Goal: Task Accomplishment & Management: Use online tool/utility

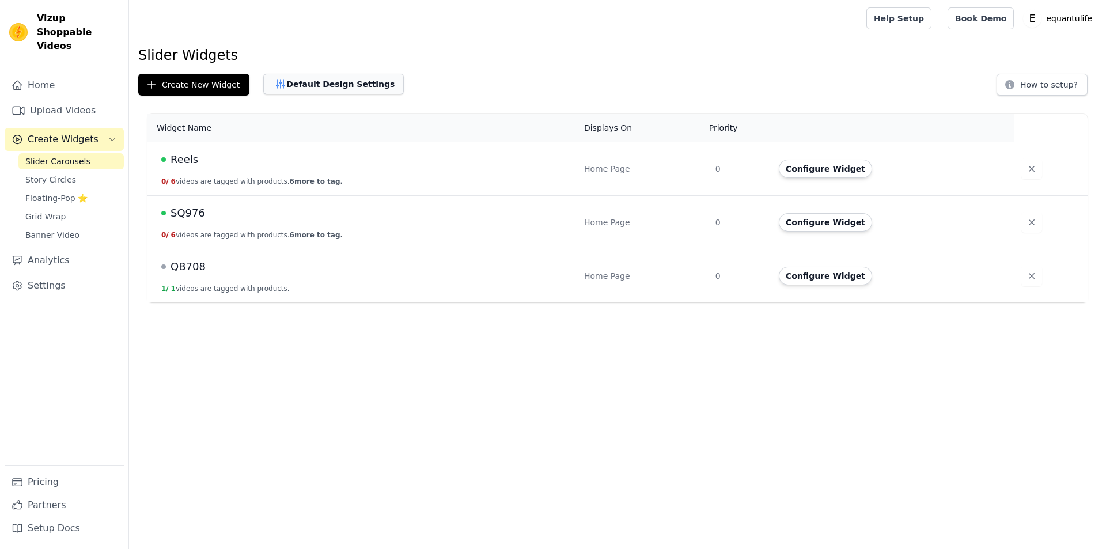
click at [294, 82] on button "Default Design Settings" at bounding box center [333, 84] width 141 height 21
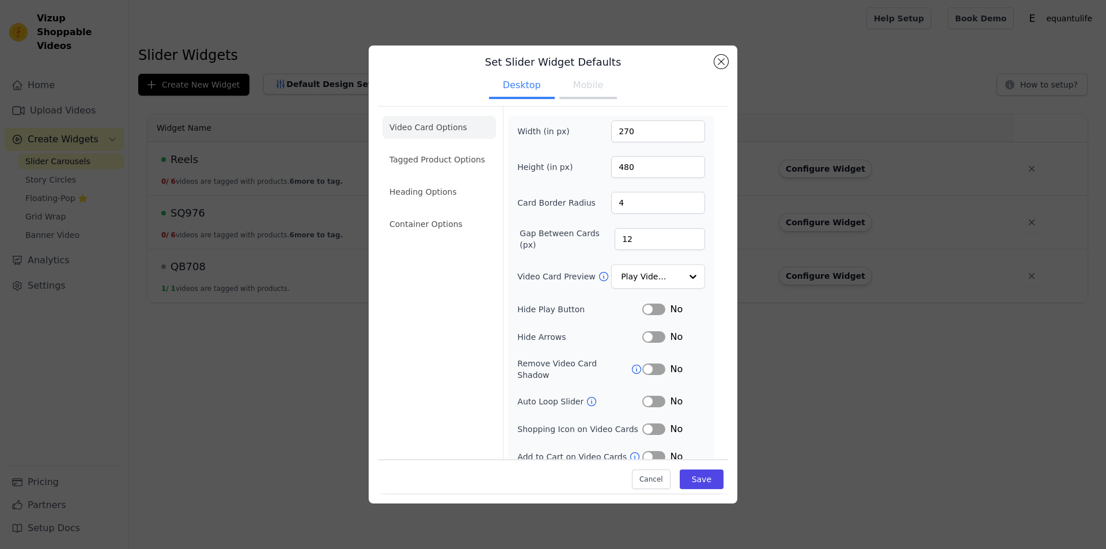
scroll to position [12, 0]
click at [593, 86] on button "Mobile" at bounding box center [588, 83] width 58 height 25
click at [667, 286] on div "Width (in px) 270 Height (in px) 480 Card Border Radius 4 Gap Between Cards (px…" at bounding box center [611, 303] width 188 height 371
click at [530, 85] on button "Desktop" at bounding box center [522, 83] width 66 height 25
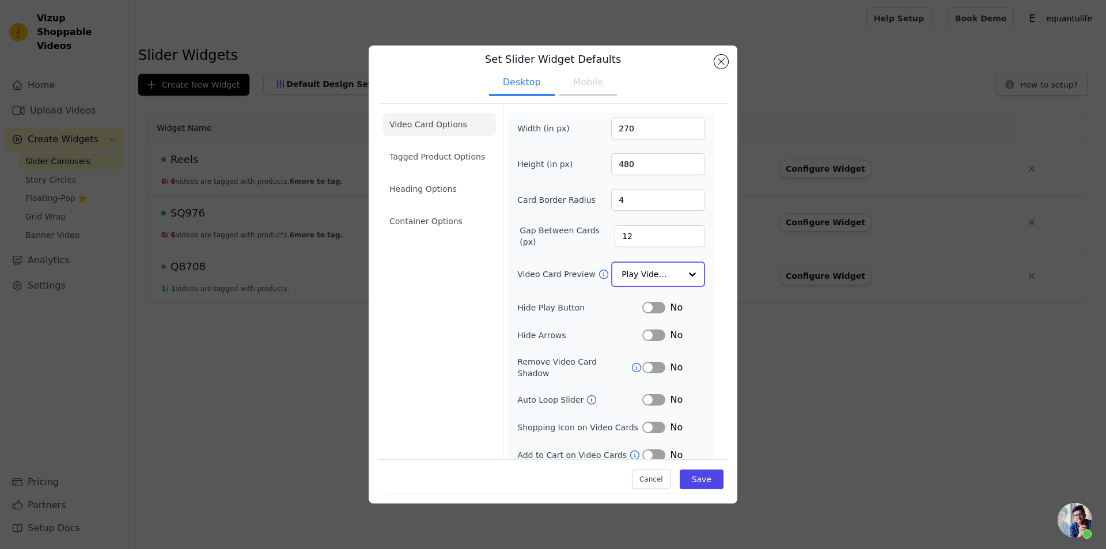
click at [642, 263] on input "Video Card Preview" at bounding box center [651, 274] width 59 height 23
click at [648, 271] on input "Video Card Preview" at bounding box center [651, 274] width 59 height 23
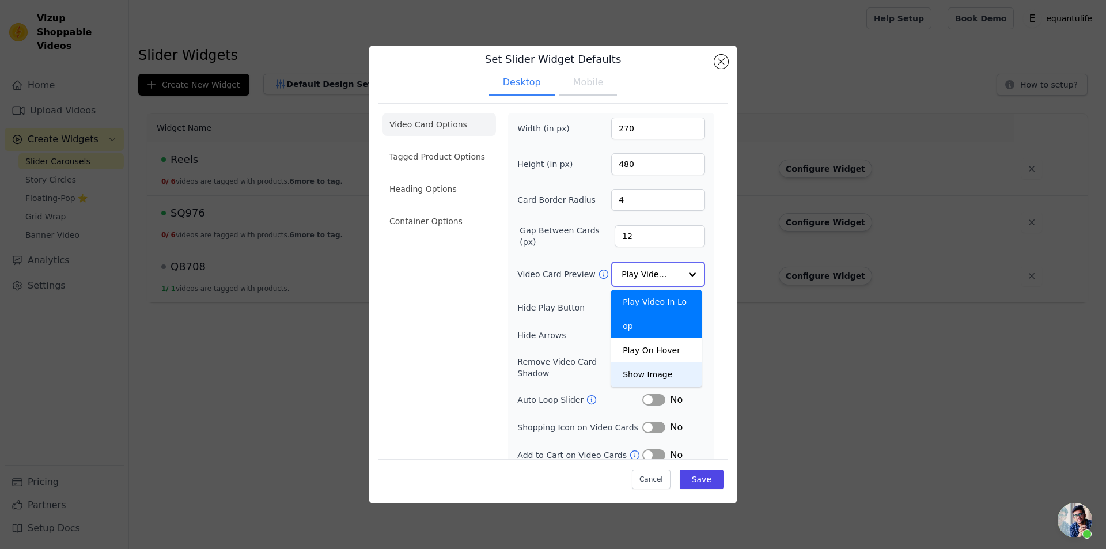
click at [636, 362] on div "Show Image" at bounding box center [656, 374] width 90 height 24
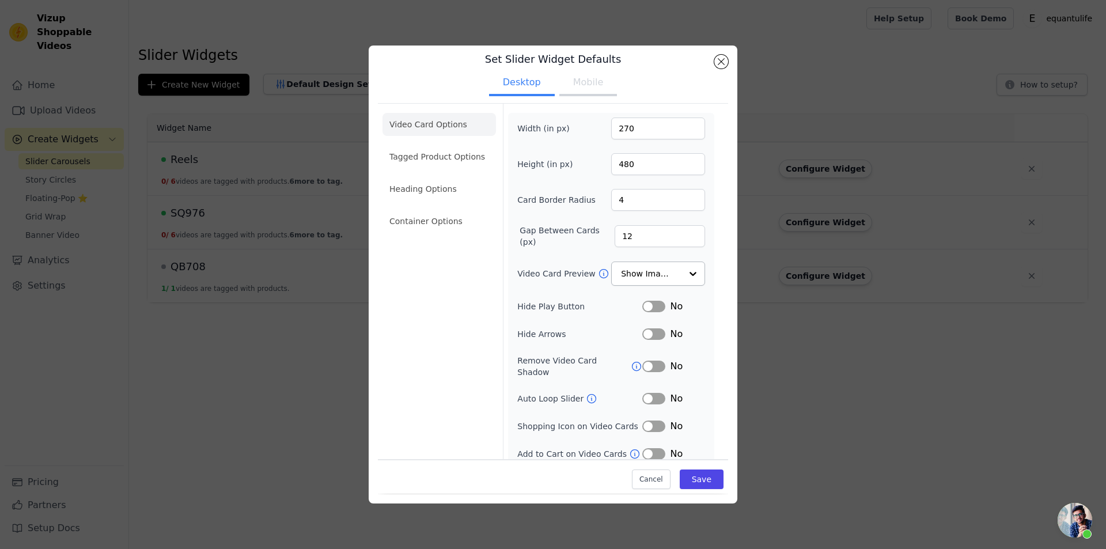
click at [584, 90] on button "Mobile" at bounding box center [588, 83] width 58 height 25
drag, startPoint x: 643, startPoint y: 267, endPoint x: 647, endPoint y: 285, distance: 18.2
click at [643, 267] on input "Video Card Preview" at bounding box center [651, 274] width 59 height 23
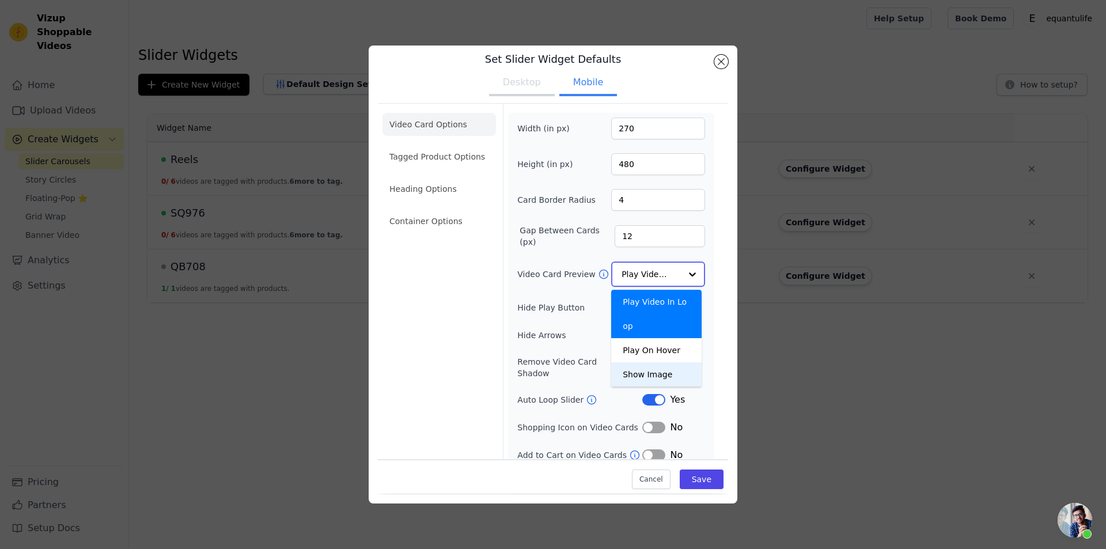
click at [638, 362] on div "Show Image" at bounding box center [656, 374] width 90 height 24
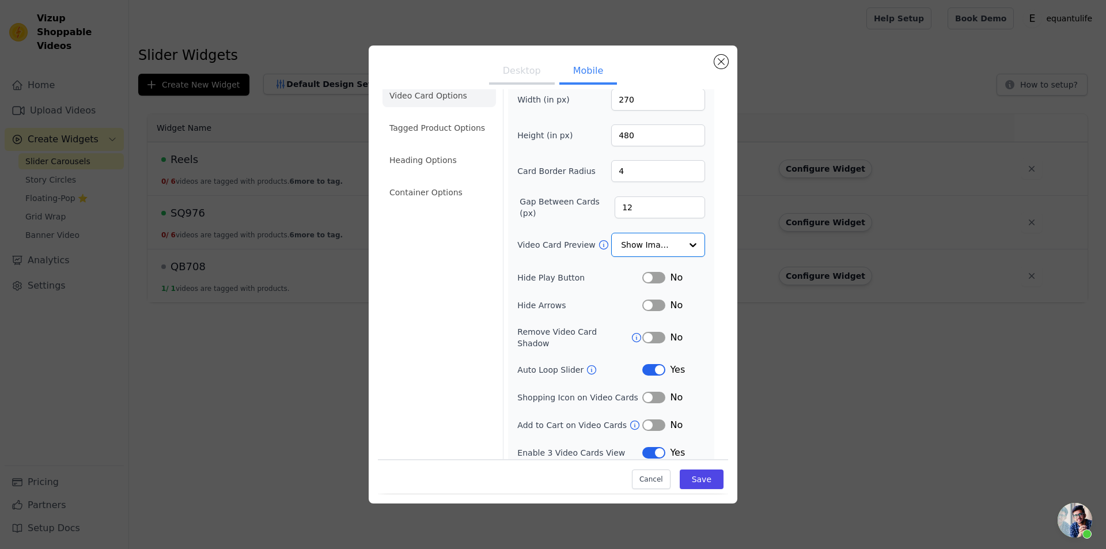
scroll to position [40, 0]
click at [524, 80] on button "Desktop" at bounding box center [522, 71] width 66 height 25
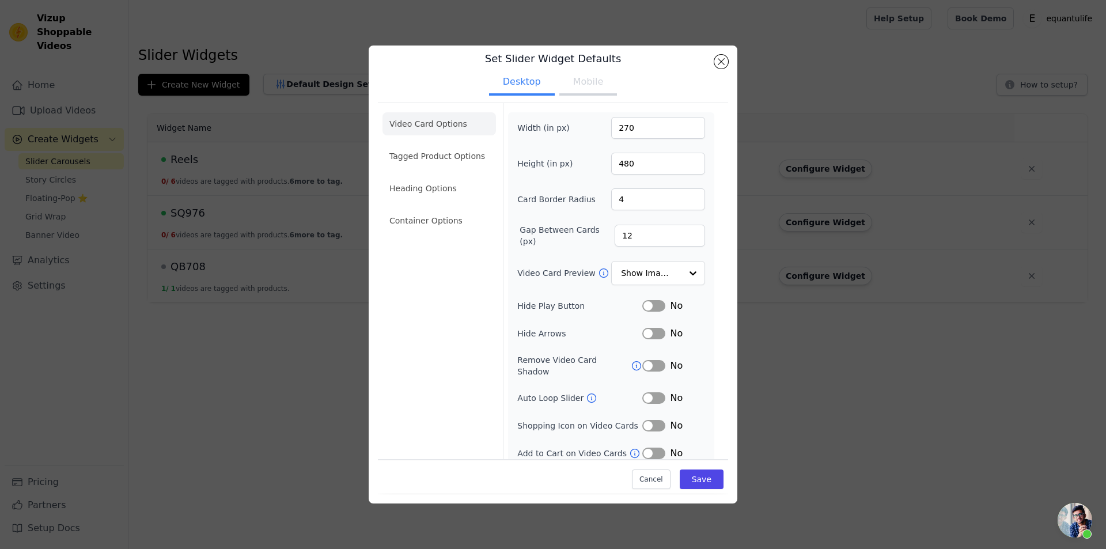
scroll to position [12, 0]
click at [701, 483] on button "Save" at bounding box center [702, 480] width 44 height 20
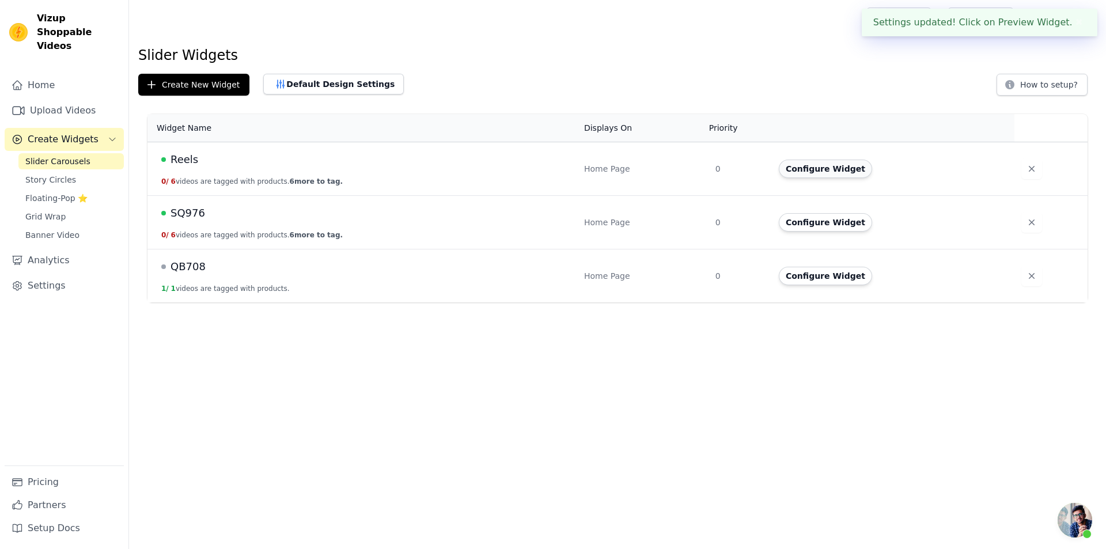
click at [809, 169] on button "Configure Widget" at bounding box center [825, 169] width 93 height 18
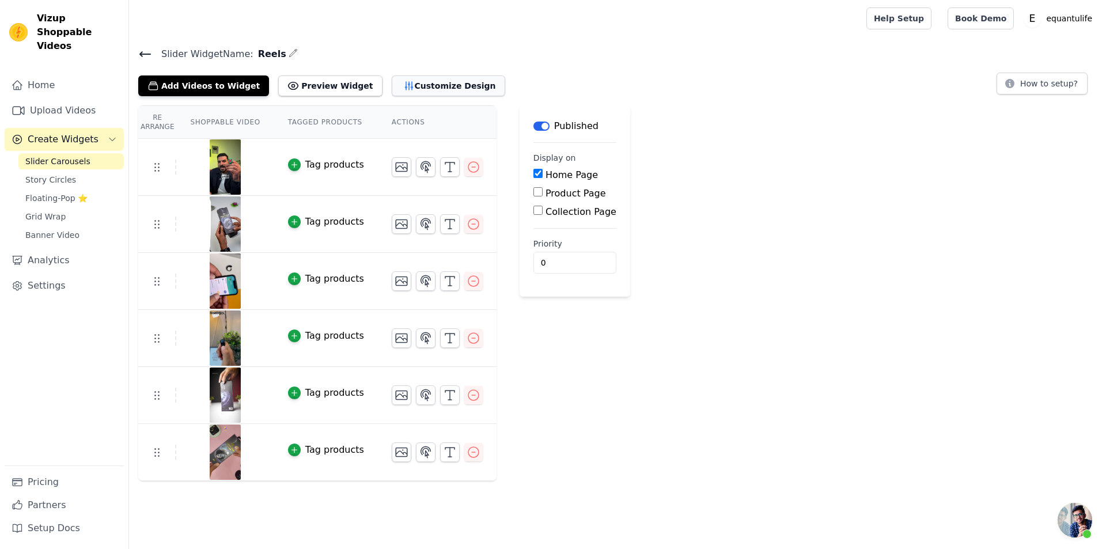
click at [425, 82] on button "Customize Design" at bounding box center [449, 85] width 114 height 21
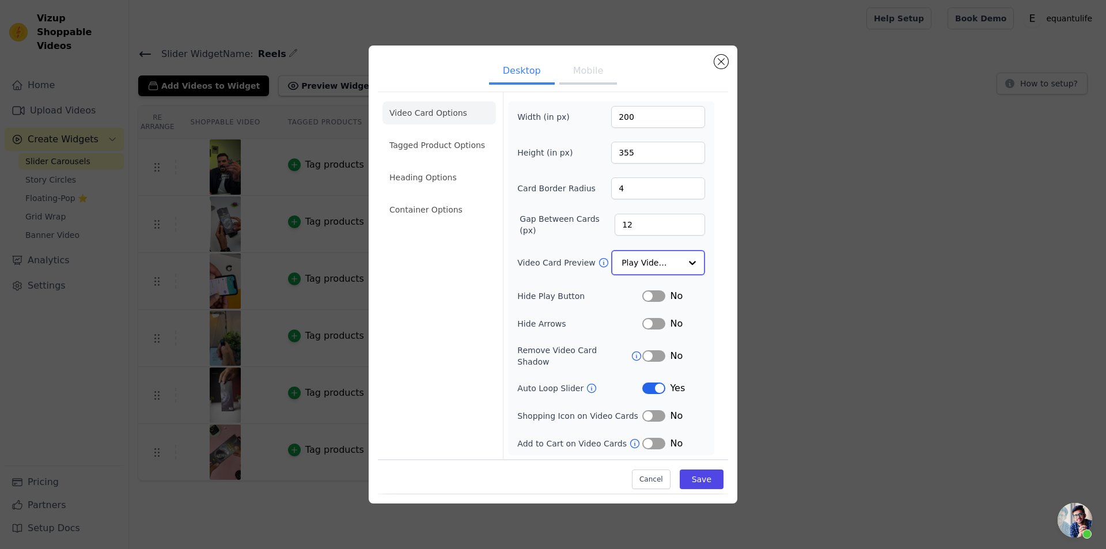
click at [667, 266] on input "Video Card Preview" at bounding box center [651, 262] width 59 height 23
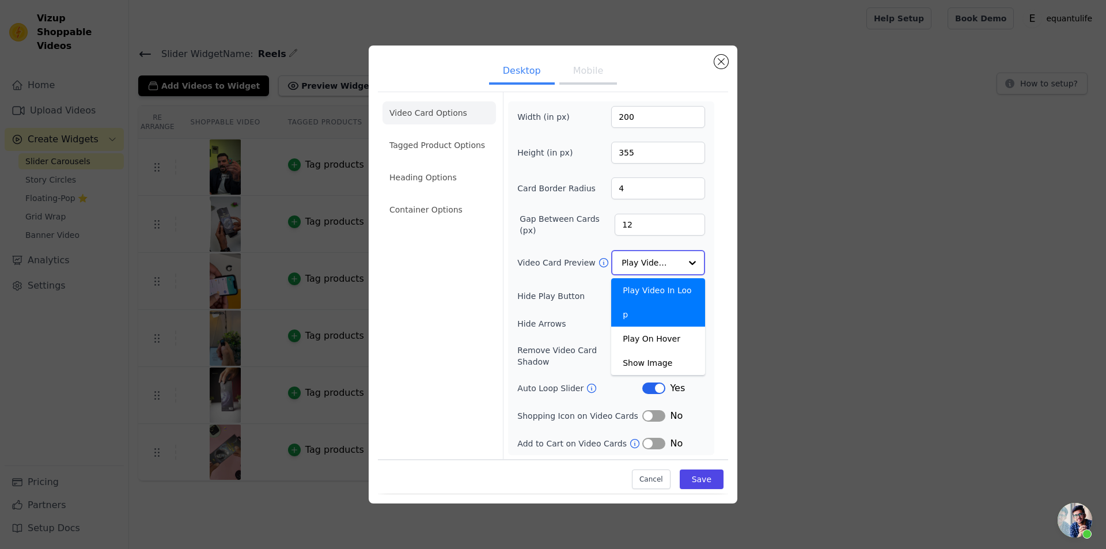
click at [670, 264] on input "Video Card Preview" at bounding box center [651, 262] width 59 height 23
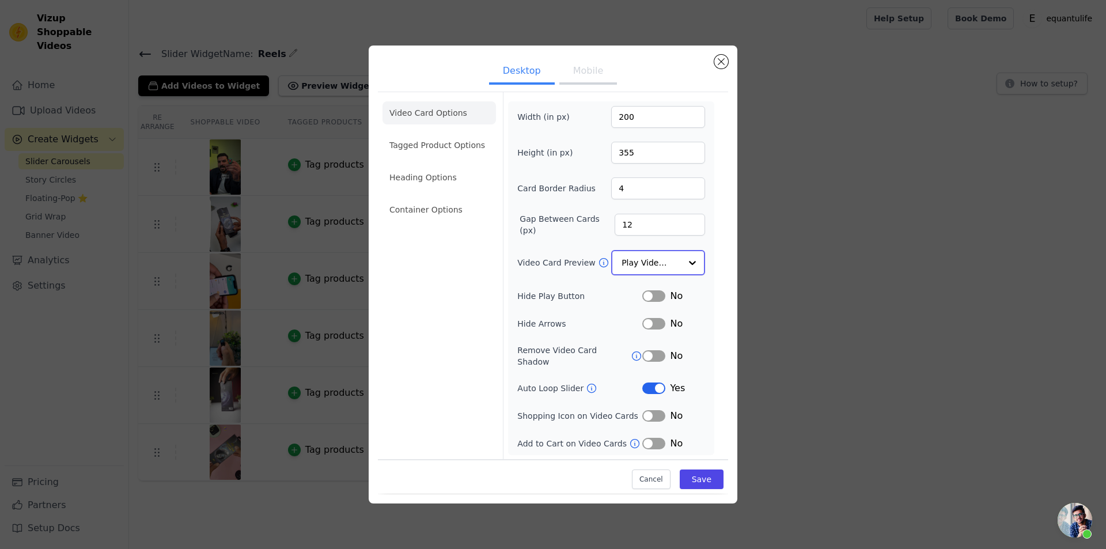
click at [670, 264] on input "Video Card Preview" at bounding box center [651, 262] width 59 height 23
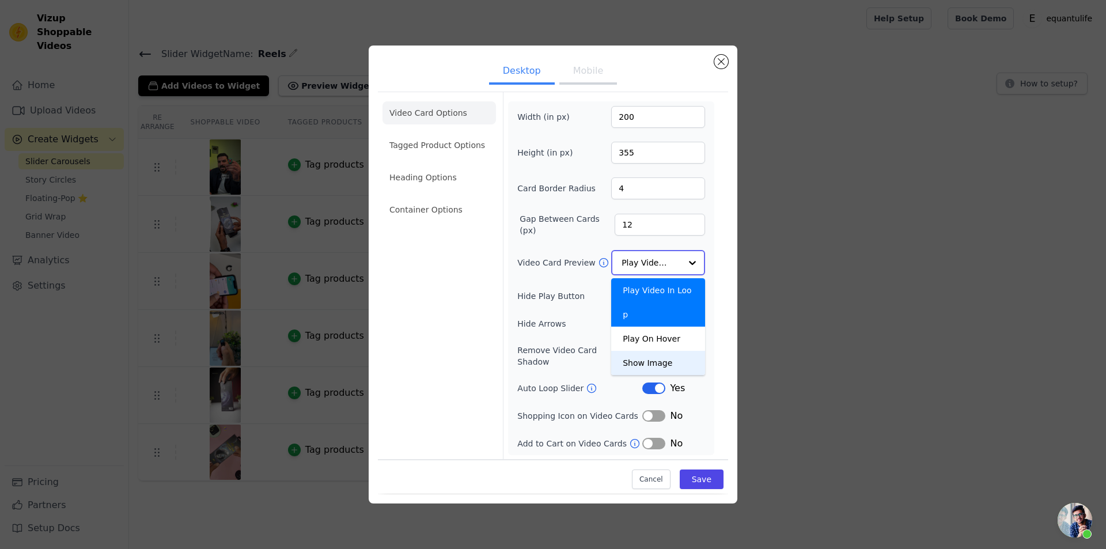
click at [651, 351] on div "Show Image" at bounding box center [658, 363] width 94 height 24
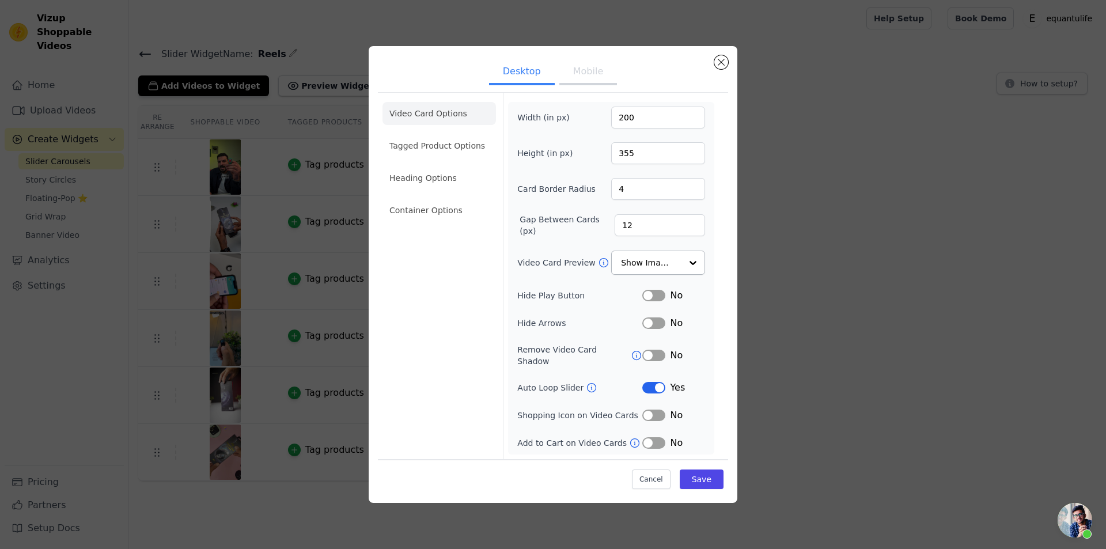
click at [591, 70] on button "Mobile" at bounding box center [588, 72] width 58 height 25
click at [670, 268] on input "Video Card Preview" at bounding box center [651, 262] width 59 height 23
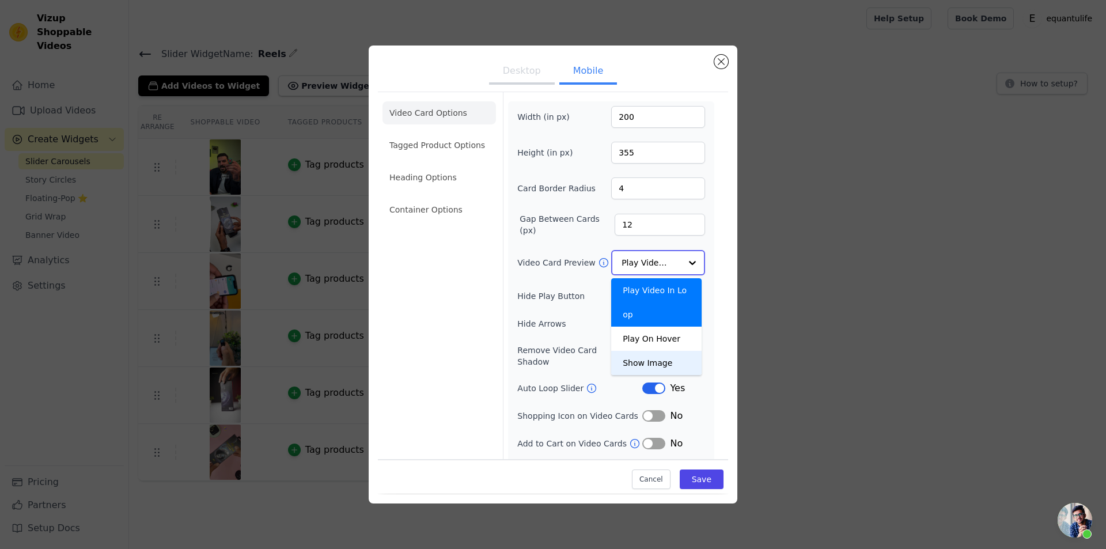
click at [640, 351] on div "Show Image" at bounding box center [656, 363] width 90 height 24
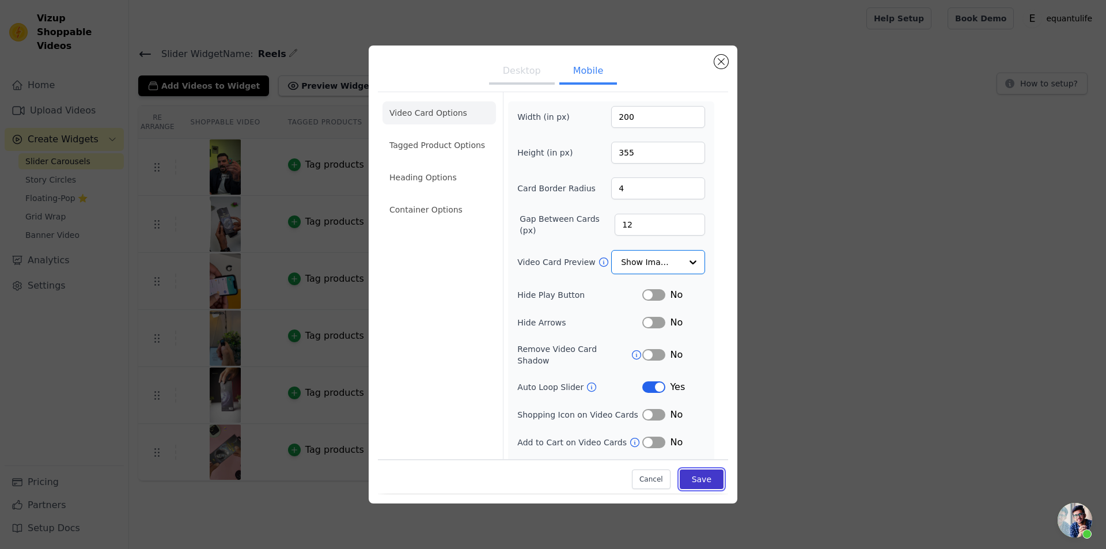
click at [702, 477] on button "Save" at bounding box center [702, 480] width 44 height 20
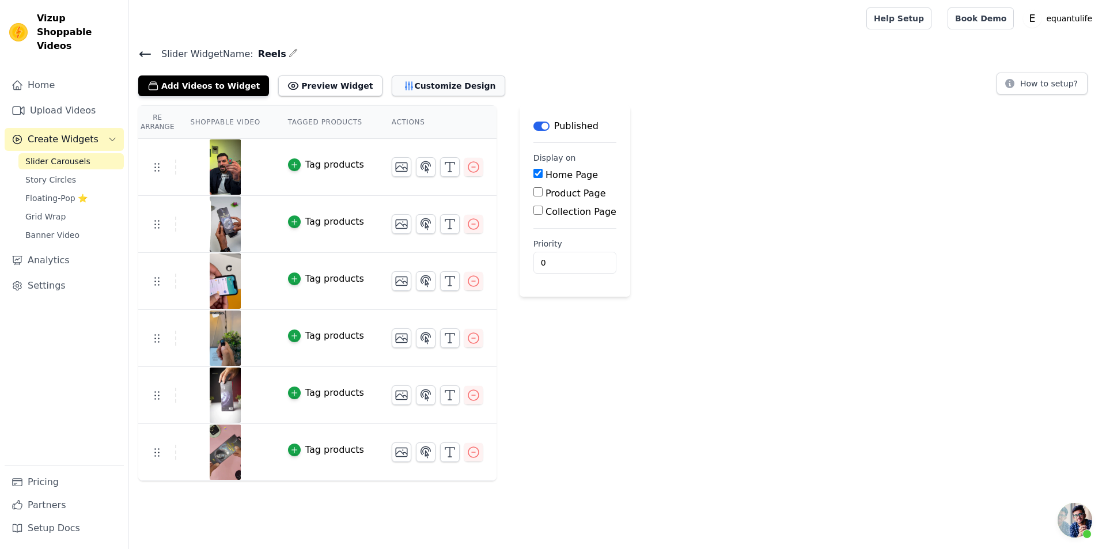
click at [429, 86] on button "Customize Design" at bounding box center [449, 85] width 114 height 21
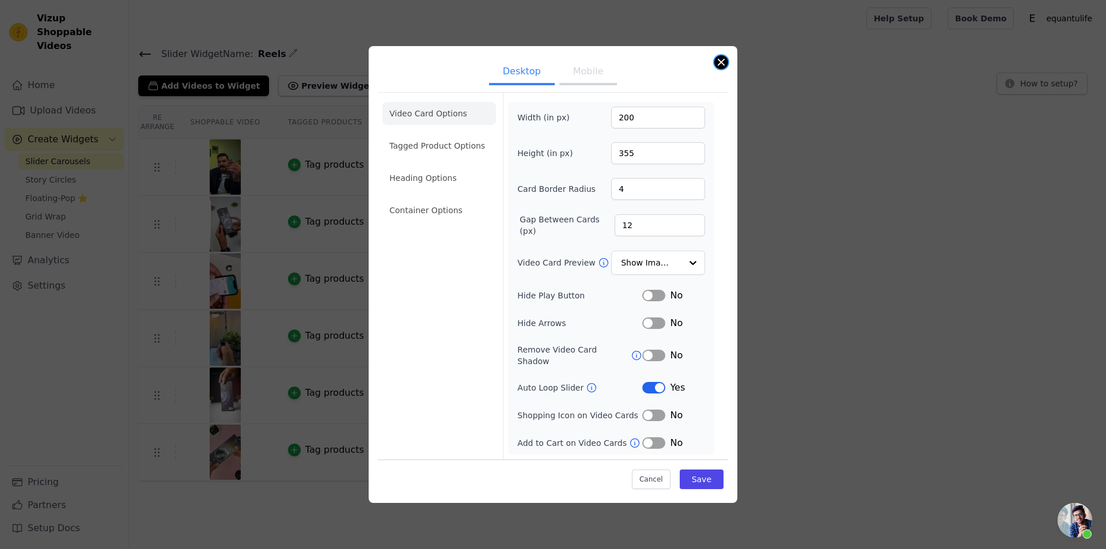
click at [723, 68] on button "Close modal" at bounding box center [721, 62] width 14 height 14
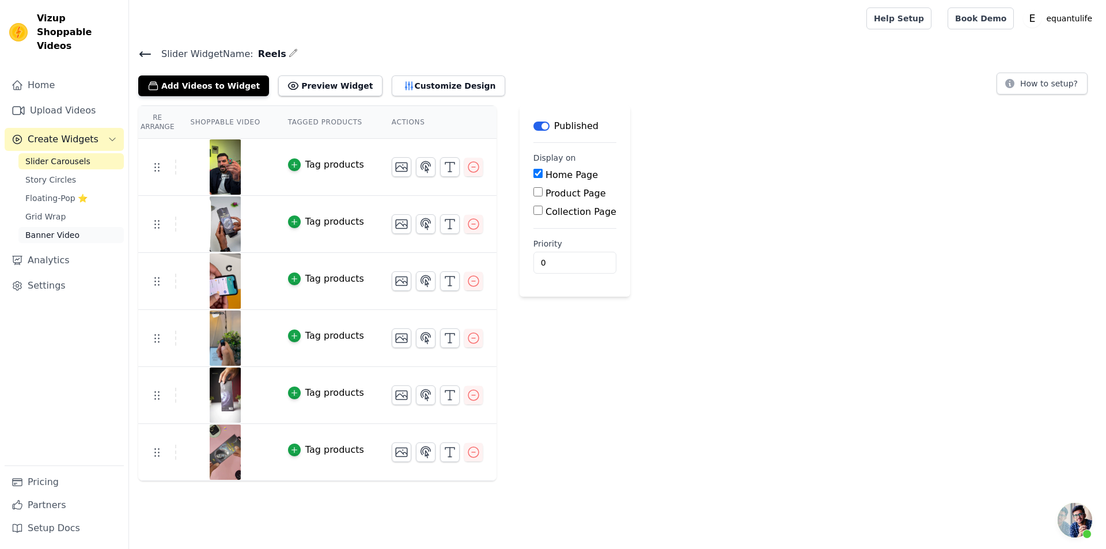
click at [59, 229] on span "Banner Video" at bounding box center [52, 235] width 54 height 12
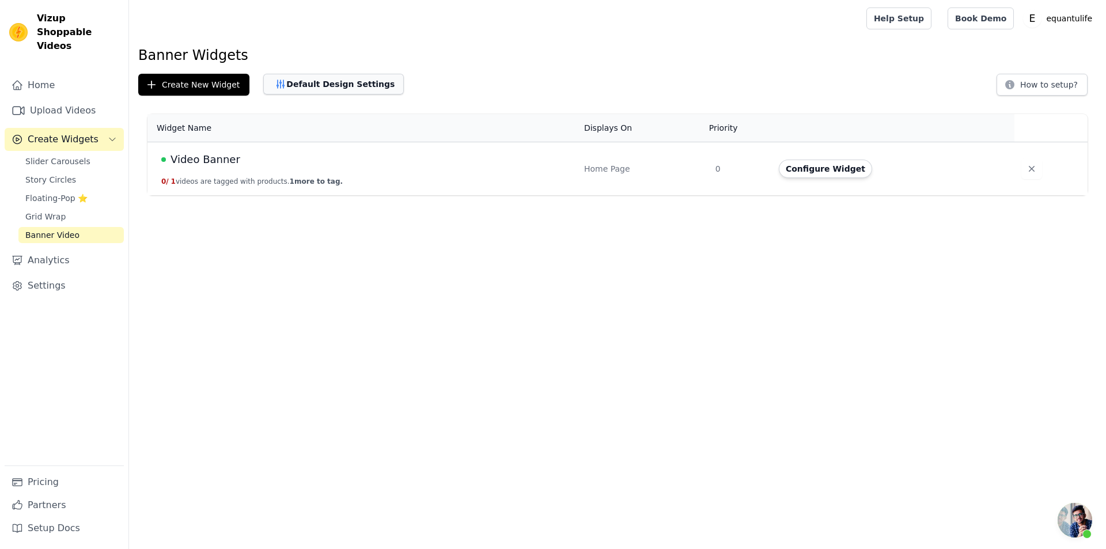
click at [356, 90] on button "Default Design Settings" at bounding box center [333, 84] width 141 height 21
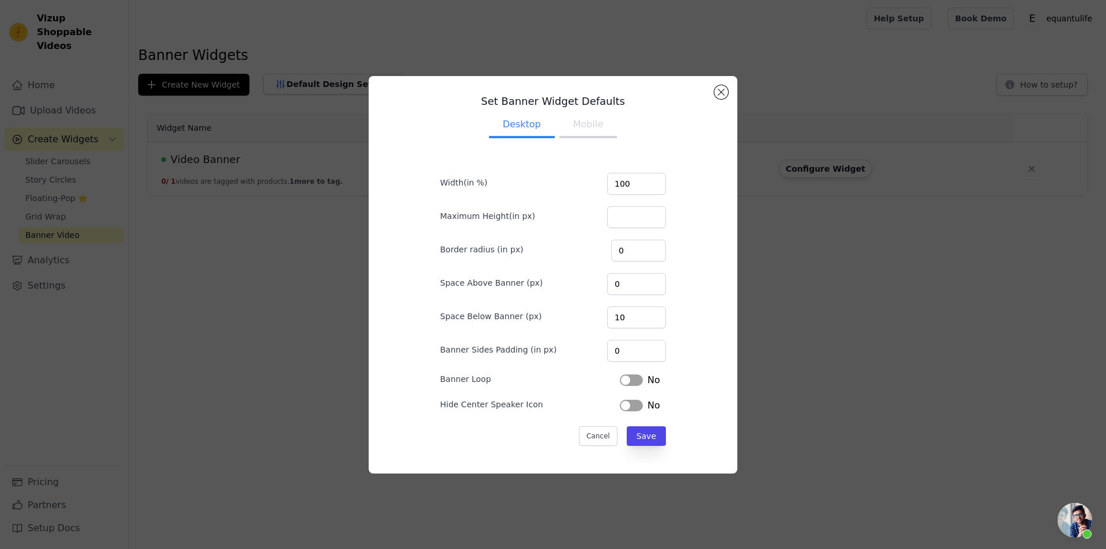
click at [584, 125] on button "Mobile" at bounding box center [588, 125] width 58 height 25
click at [523, 125] on button "Desktop" at bounding box center [522, 125] width 66 height 25
click at [732, 90] on div "Set Banner Widget Defaults Desktop Mobile Width(in %) 100 Maximum Height(in px)…" at bounding box center [553, 275] width 369 height 398
click at [725, 90] on button "Close modal" at bounding box center [721, 92] width 14 height 14
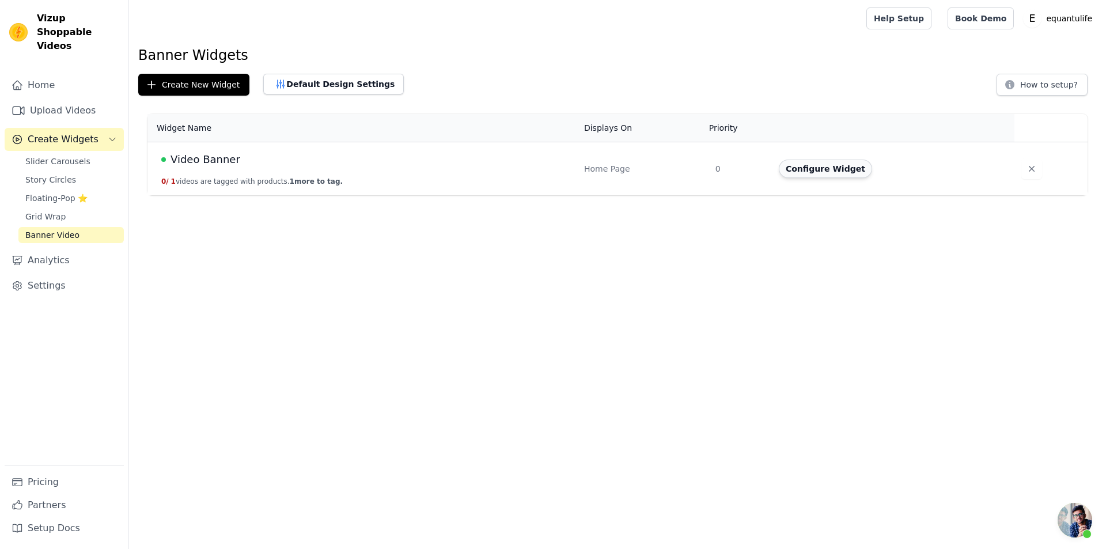
click at [788, 171] on button "Configure Widget" at bounding box center [825, 169] width 93 height 18
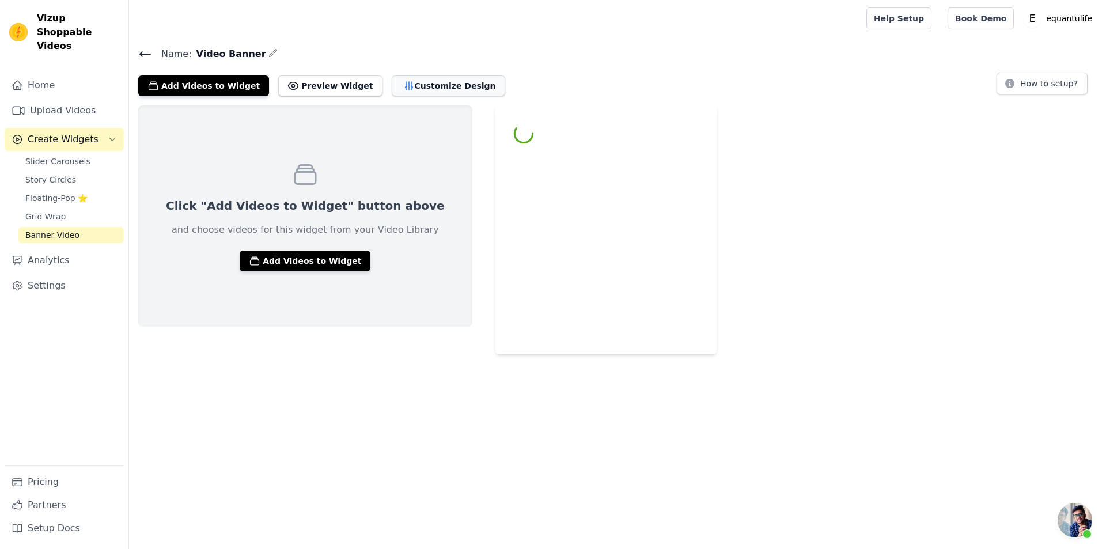
click at [429, 89] on button "Customize Design" at bounding box center [449, 85] width 114 height 21
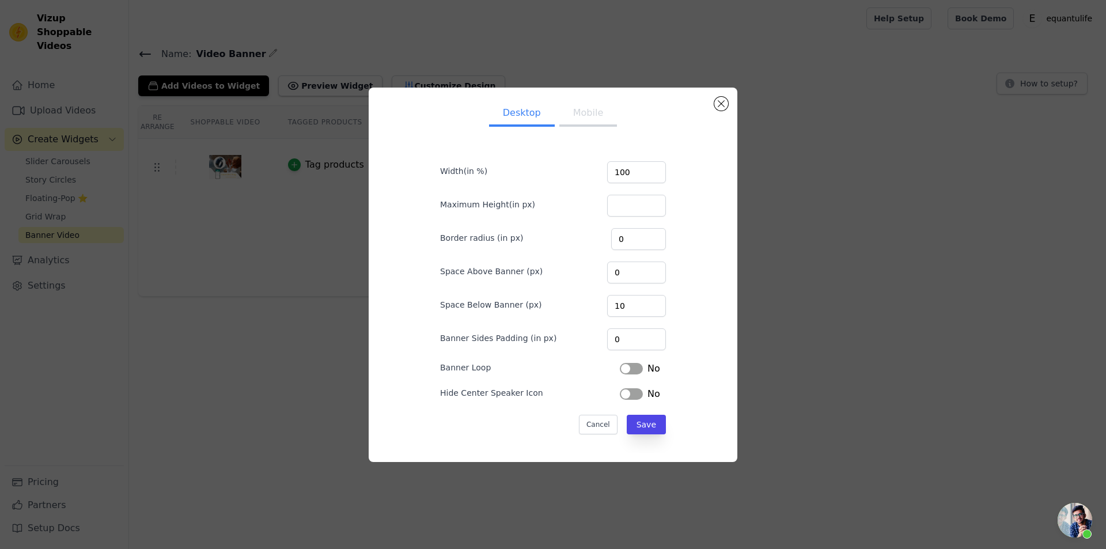
click at [621, 369] on button "Label" at bounding box center [631, 369] width 23 height 12
click at [645, 425] on button "Save" at bounding box center [646, 425] width 39 height 20
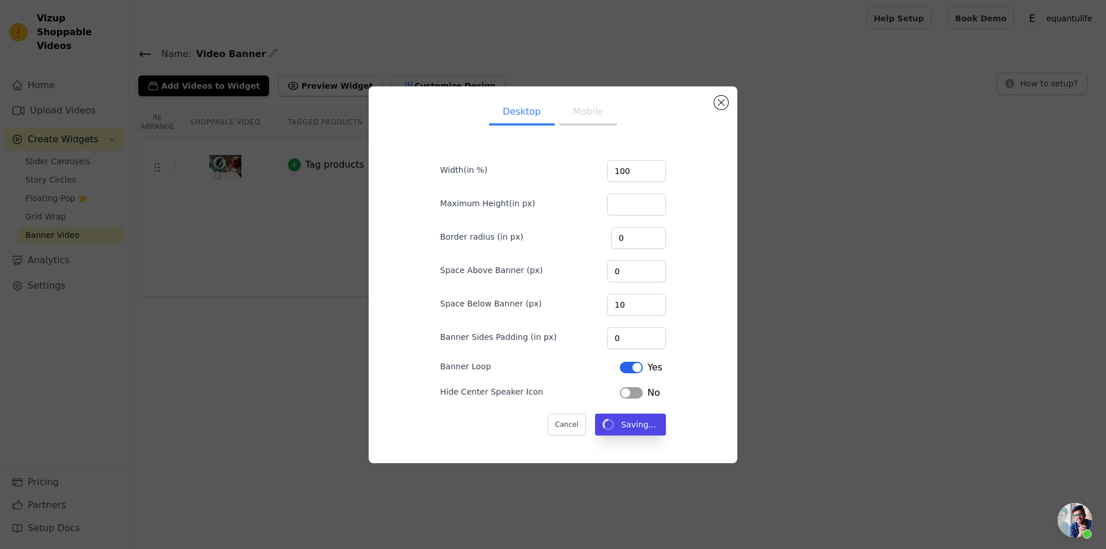
click at [574, 105] on div "Name: Video Banner Add Videos to Widget Preview Widget Desktop Mobile Width(in …" at bounding box center [617, 171] width 977 height 251
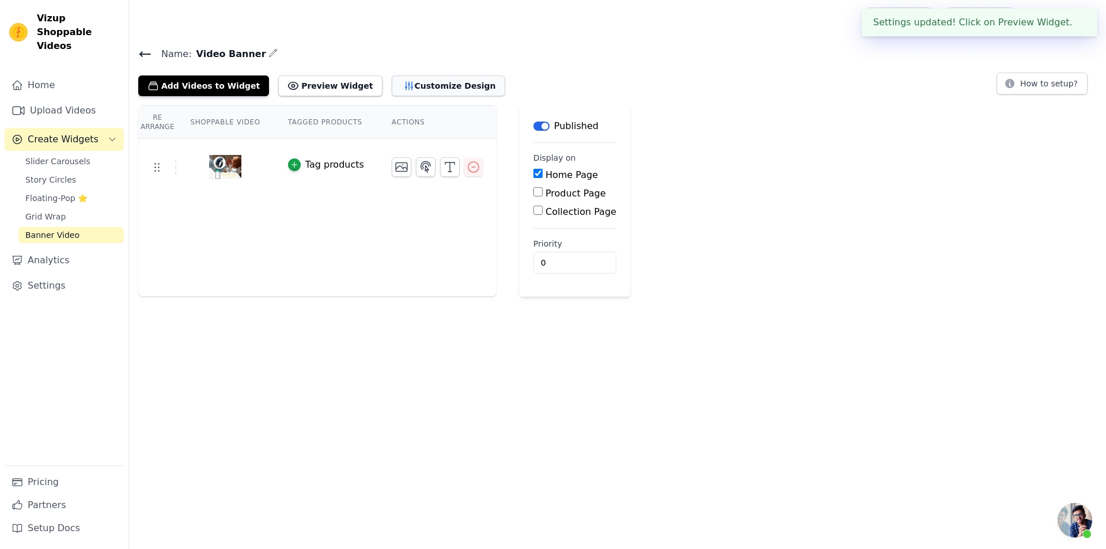
click at [434, 84] on button "Customize Design" at bounding box center [449, 85] width 114 height 21
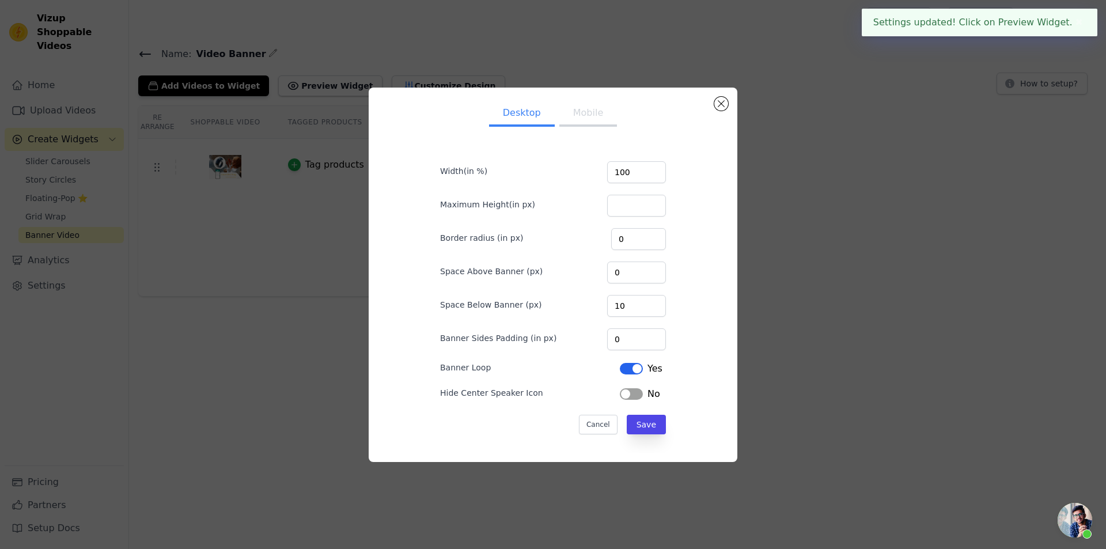
click at [595, 123] on button "Mobile" at bounding box center [588, 113] width 58 height 25
click at [633, 365] on button "Label" at bounding box center [631, 369] width 23 height 12
click at [630, 423] on button "Save" at bounding box center [646, 425] width 39 height 20
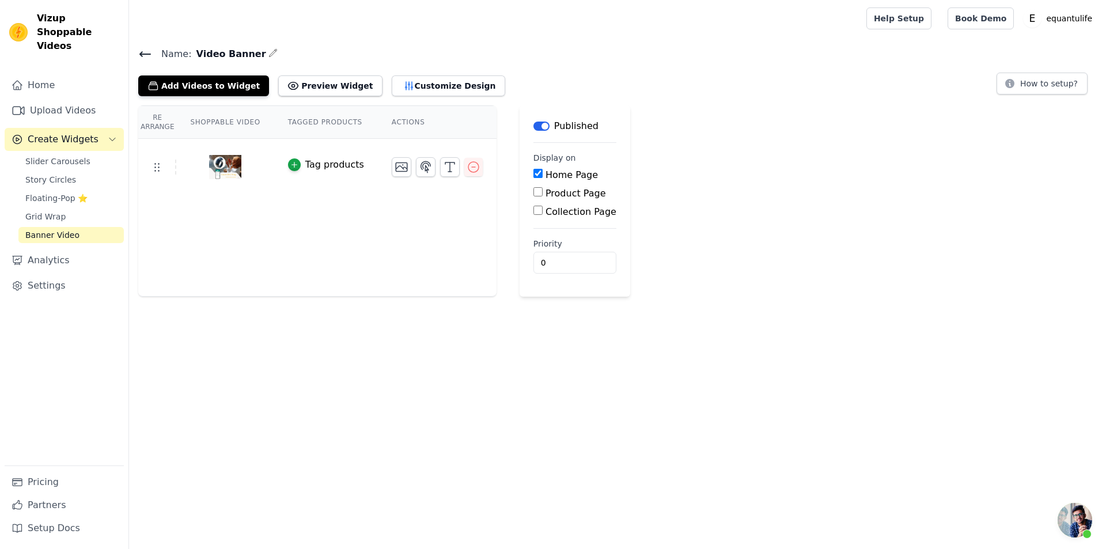
click at [151, 57] on icon at bounding box center [145, 54] width 14 height 14
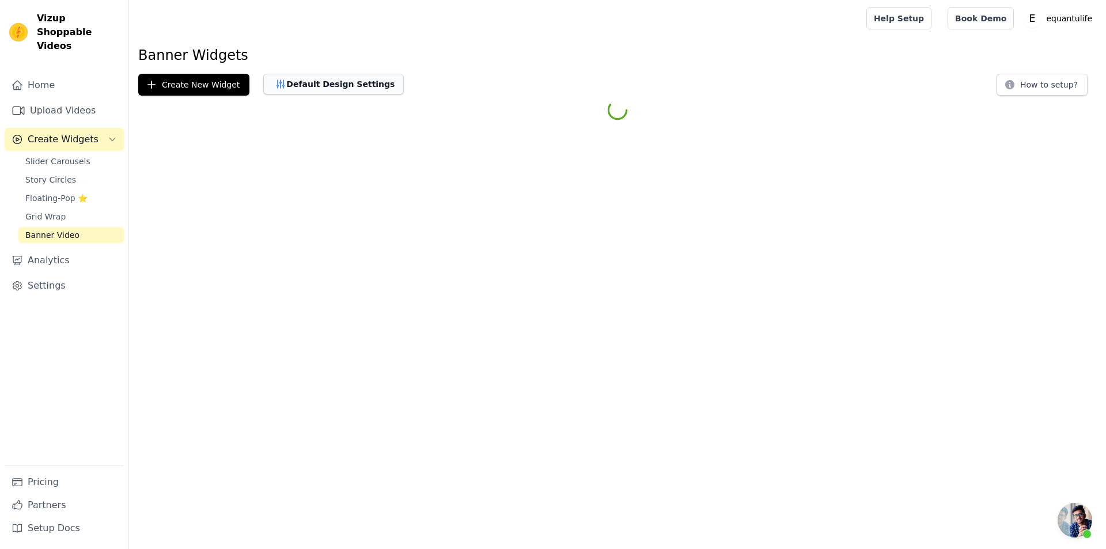
click at [332, 90] on button "Default Design Settings" at bounding box center [333, 84] width 141 height 21
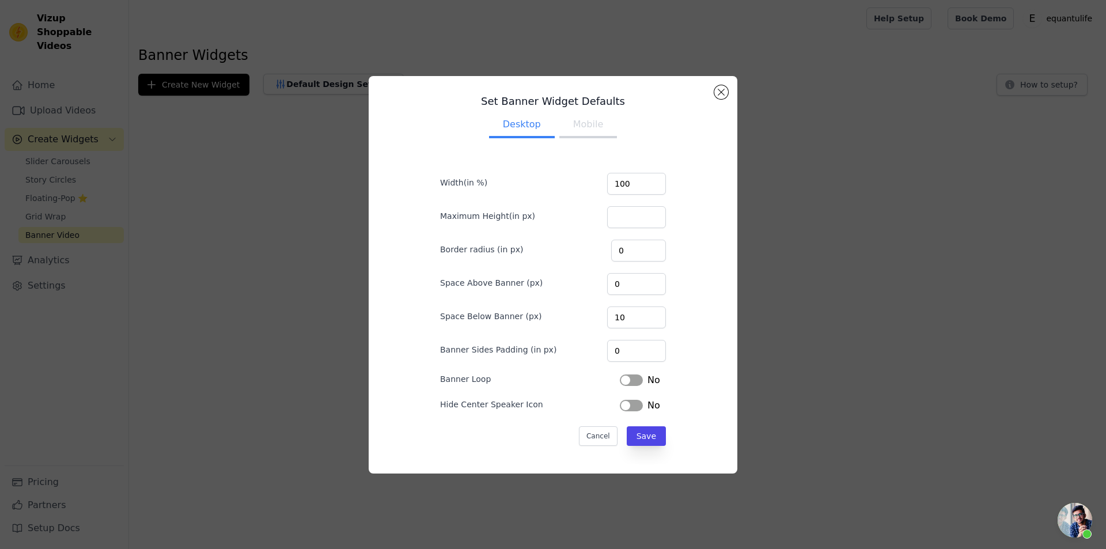
click at [581, 128] on button "Mobile" at bounding box center [588, 125] width 58 height 25
click at [504, 126] on button "Desktop" at bounding box center [522, 125] width 66 height 25
click at [630, 385] on button "Label" at bounding box center [631, 381] width 23 height 12
click at [584, 127] on button "Mobile" at bounding box center [588, 125] width 58 height 25
click at [623, 381] on button "Label" at bounding box center [631, 381] width 23 height 12
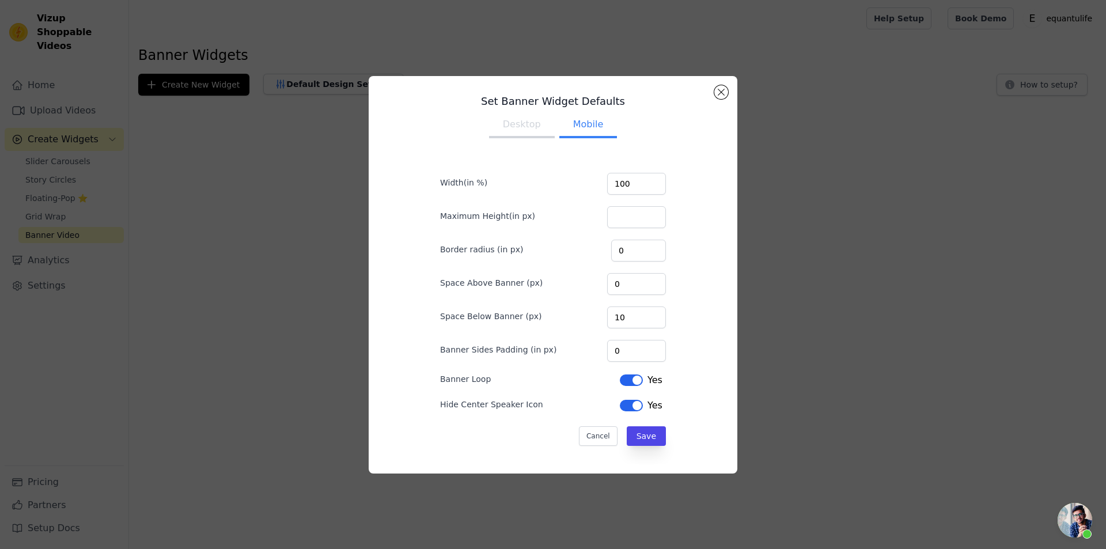
click at [628, 408] on button "Label" at bounding box center [631, 406] width 23 height 12
click at [641, 437] on button "Save" at bounding box center [646, 436] width 39 height 20
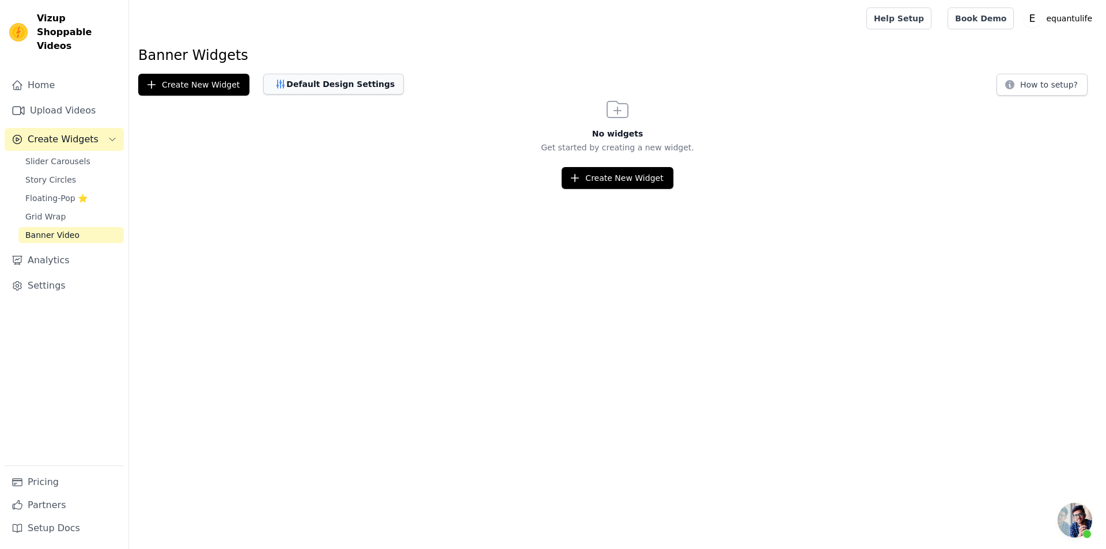
click at [297, 93] on button "Default Design Settings" at bounding box center [333, 84] width 141 height 21
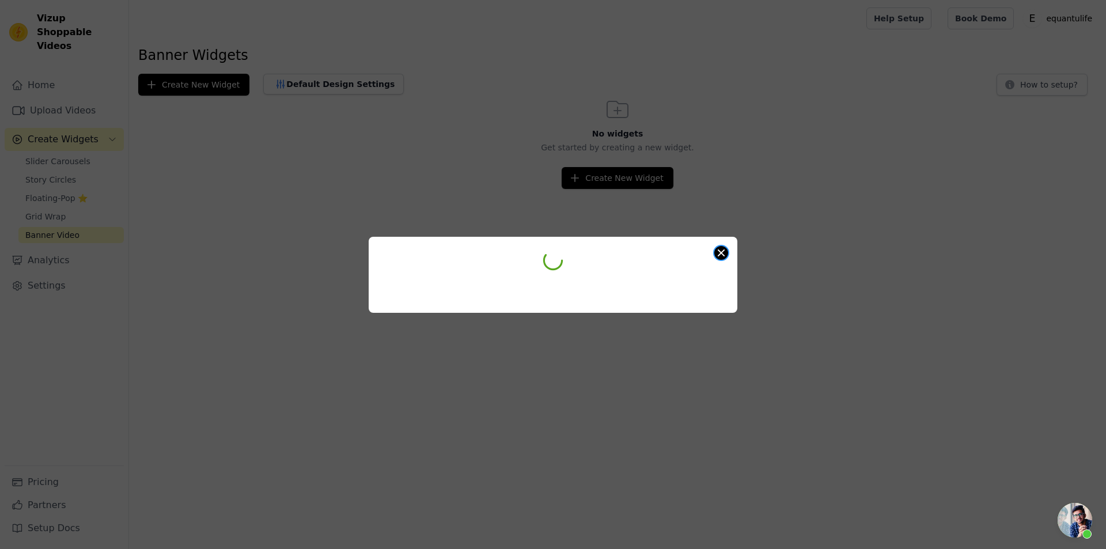
click at [724, 250] on div at bounding box center [553, 275] width 369 height 76
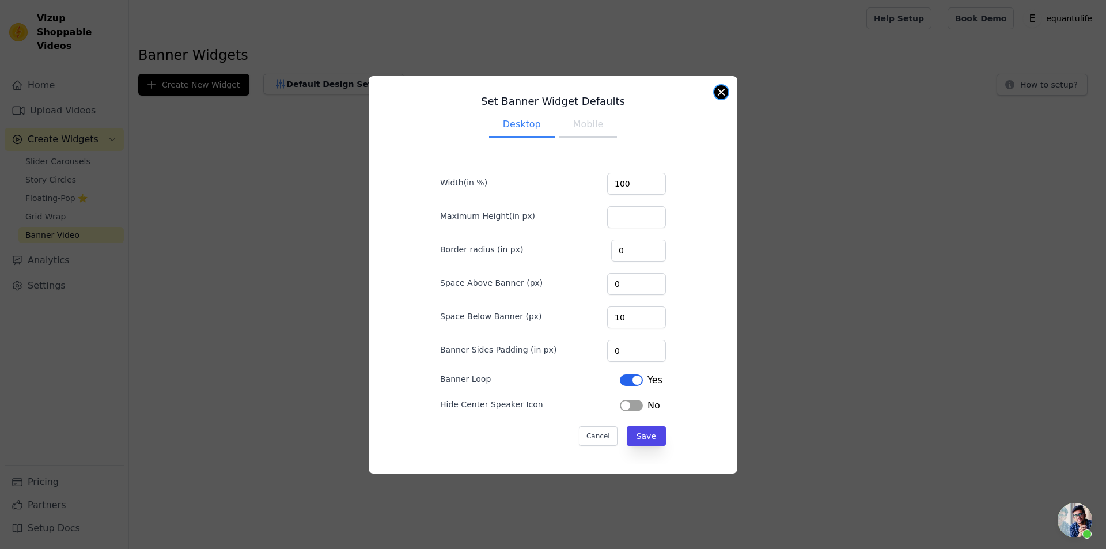
click at [714, 92] on button "Close modal" at bounding box center [721, 92] width 14 height 14
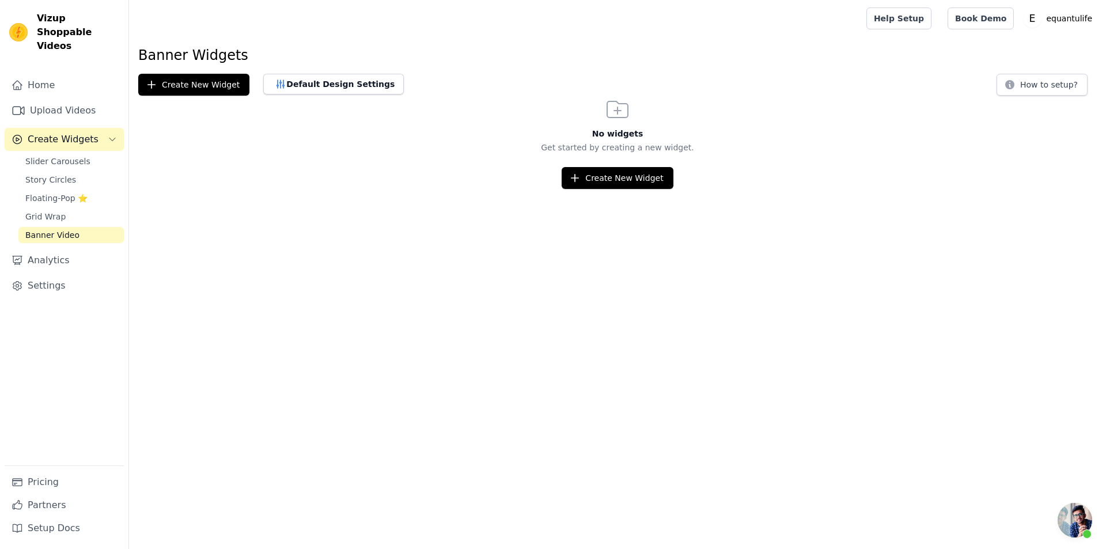
click at [359, 0] on html "Vizup Shoppable Videos Home Upload Videos Create Widgets Slider Carousels Story…" at bounding box center [553, 0] width 1106 height 0
click at [37, 211] on span "Grid Wrap" at bounding box center [45, 217] width 40 height 12
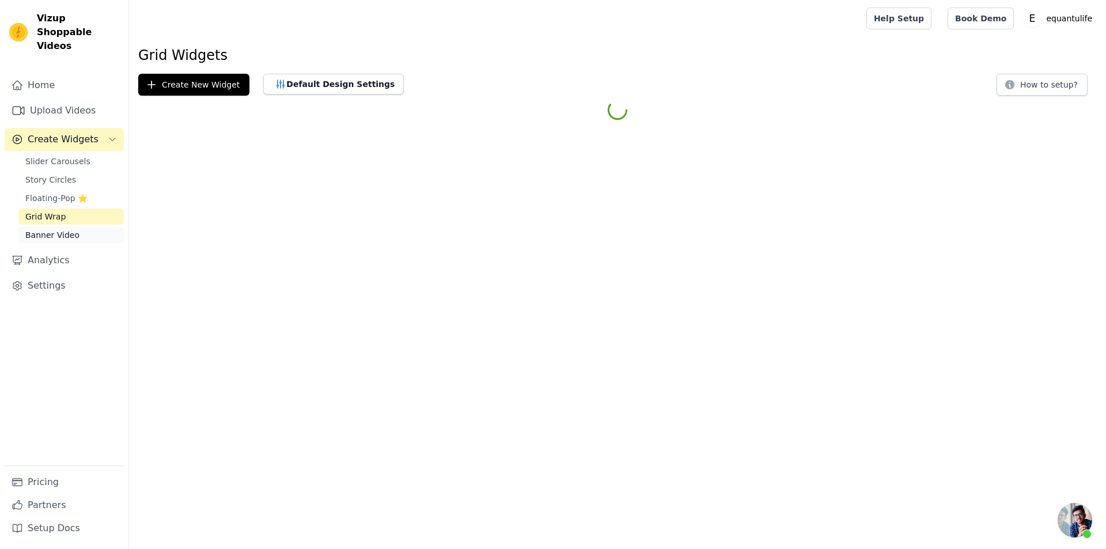
click at [39, 229] on span "Banner Video" at bounding box center [52, 235] width 54 height 12
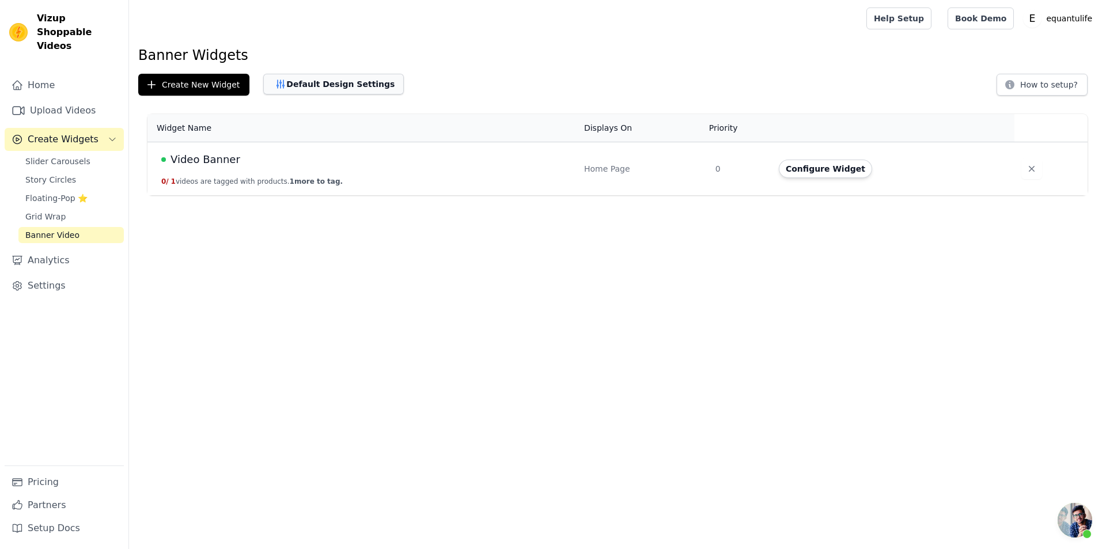
click at [304, 85] on button "Default Design Settings" at bounding box center [333, 84] width 141 height 21
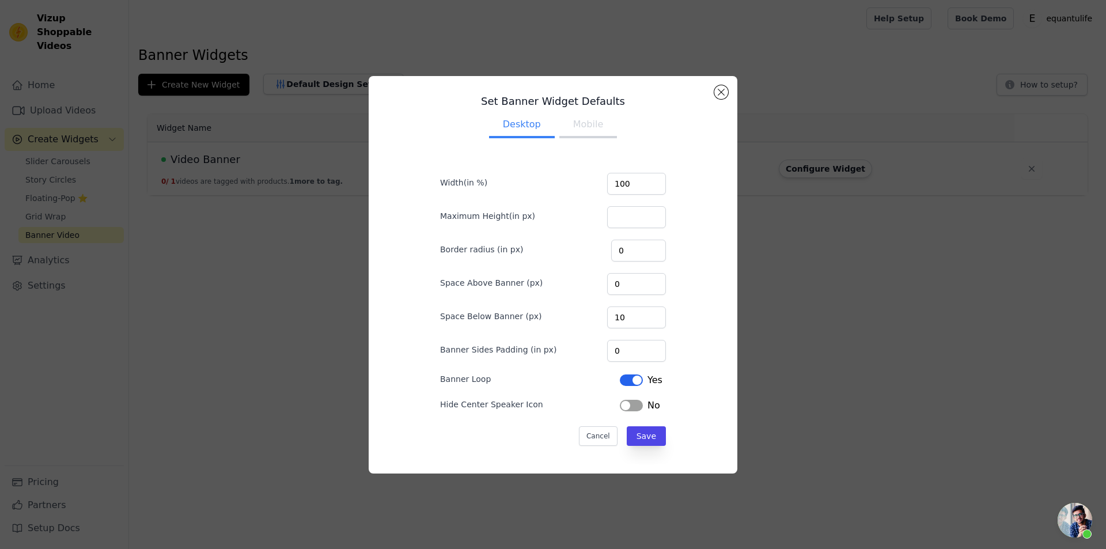
click at [587, 128] on button "Mobile" at bounding box center [588, 125] width 58 height 25
click at [713, 94] on div "Set Banner Widget Defaults Desktop Mobile Width(in %) 100 Maximum Height(in px)…" at bounding box center [553, 274] width 350 height 379
click at [715, 90] on button "Close modal" at bounding box center [721, 92] width 14 height 14
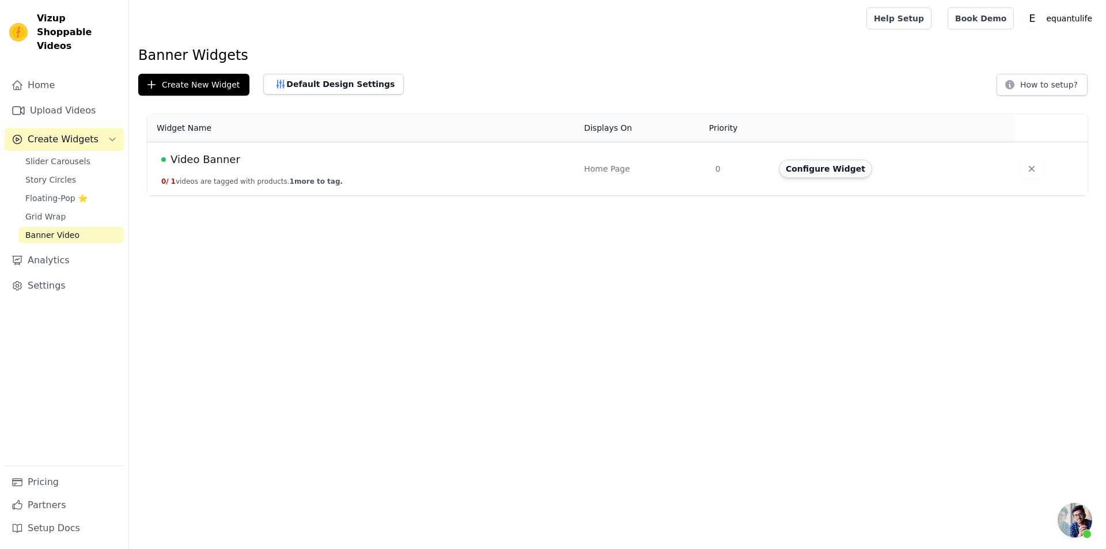
click at [816, 172] on button "Configure Widget" at bounding box center [825, 169] width 93 height 18
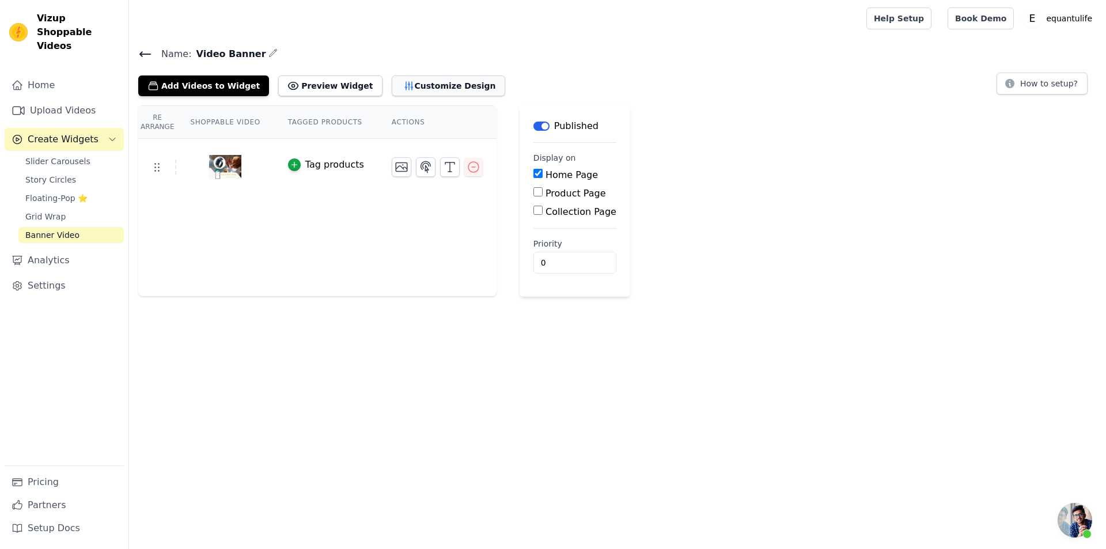
click at [397, 86] on button "Customize Design" at bounding box center [449, 85] width 114 height 21
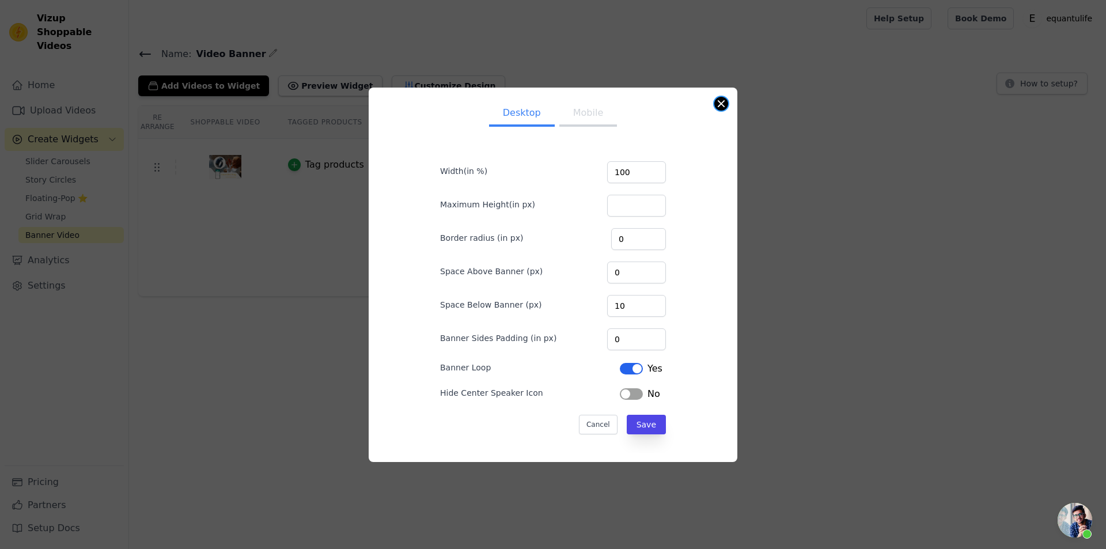
click at [721, 99] on button "Close modal" at bounding box center [721, 104] width 14 height 14
